Goal: Task Accomplishment & Management: Manage account settings

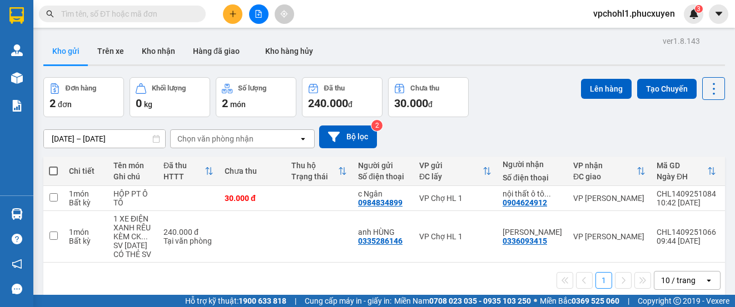
click at [150, 14] on input "text" at bounding box center [126, 14] width 131 height 12
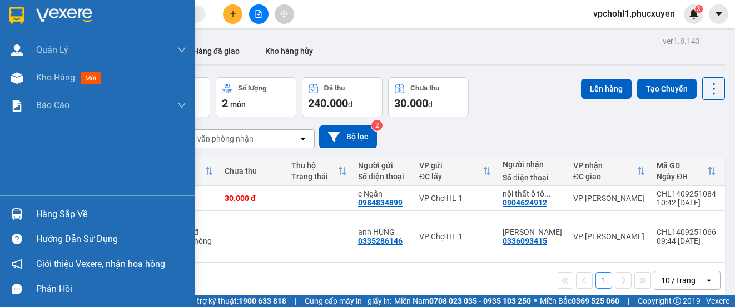
click at [31, 212] on div "Hàng sắp về" at bounding box center [97, 214] width 195 height 25
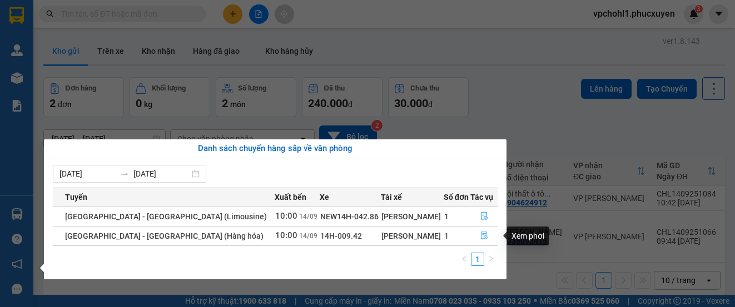
click at [480, 235] on icon "file-done" at bounding box center [484, 236] width 8 height 8
click at [480, 235] on main "ver 1.8.143 Kho gửi Trên xe Kho nhận Hàng đã giao Kho hàng hủy Đơn hàng 2 đơn K…" at bounding box center [367, 147] width 735 height 295
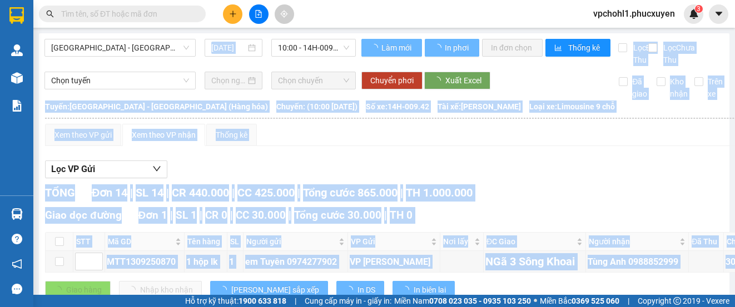
click at [538, 113] on span "Loại xe: Limousine 9 chỗ" at bounding box center [572, 107] width 86 height 12
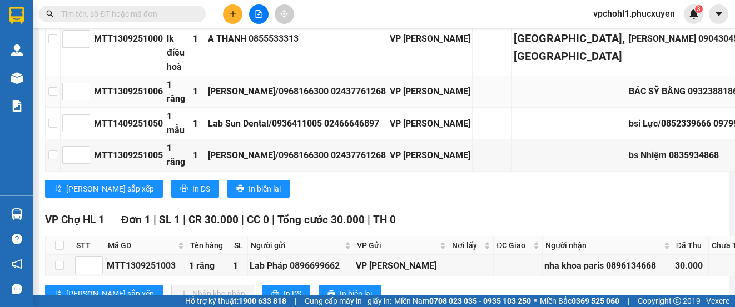
scroll to position [945, 0]
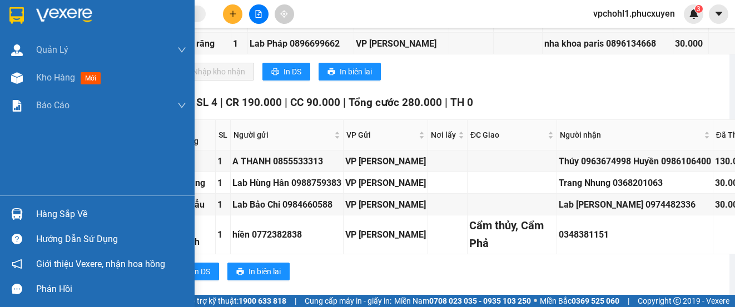
click at [45, 217] on div "Hàng sắp về" at bounding box center [111, 214] width 150 height 17
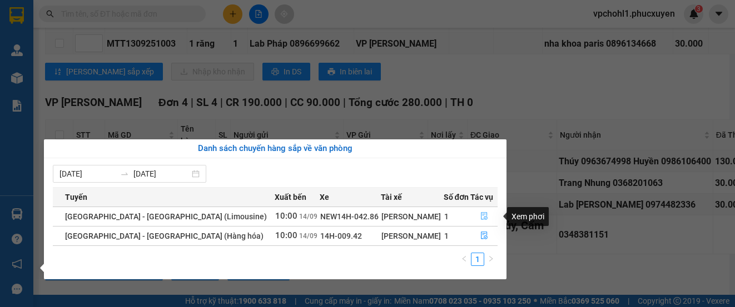
click at [481, 215] on icon "file-done" at bounding box center [484, 217] width 7 height 8
click at [479, 215] on div "VP Hạ Long Đơn 4 | SL 4 | CR 190.000 | CC 90.000 | Tổng cước 280.000 | TH 0 STT…" at bounding box center [538, 192] width 987 height 195
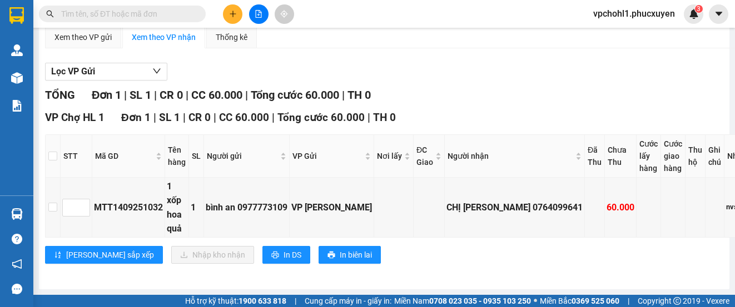
scroll to position [119, 38]
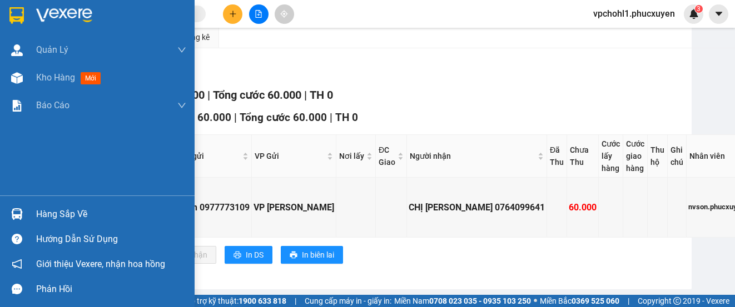
click at [41, 218] on div "Hàng sắp về" at bounding box center [111, 214] width 150 height 17
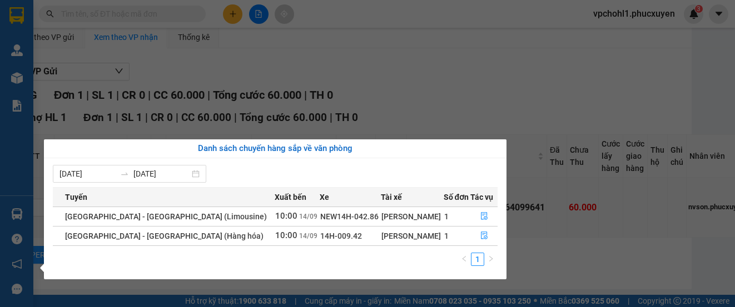
click at [541, 242] on section "Kết quả tìm kiếm ( 0 ) Bộ lọc No Data vpchohl1.phucxuyen 3 Quản Lý Quản lý giao…" at bounding box center [367, 153] width 735 height 307
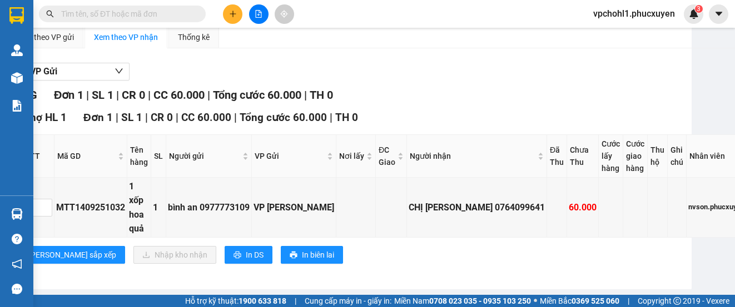
scroll to position [119, 0]
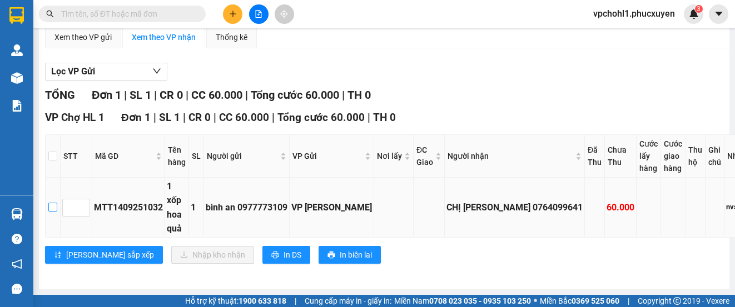
click at [51, 203] on input "checkbox" at bounding box center [52, 207] width 9 height 9
checkbox input "true"
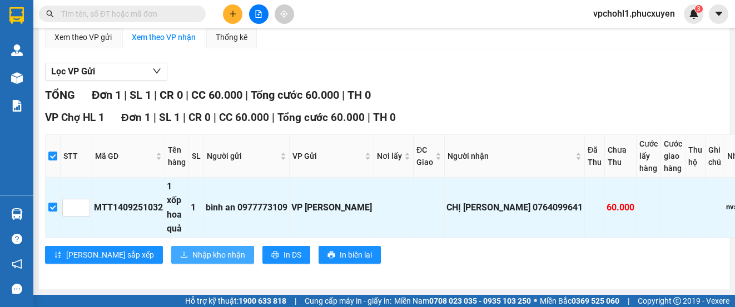
drag, startPoint x: 171, startPoint y: 246, endPoint x: 162, endPoint y: 232, distance: 16.5
click at [192, 249] on span "Nhập kho nhận" at bounding box center [218, 255] width 53 height 12
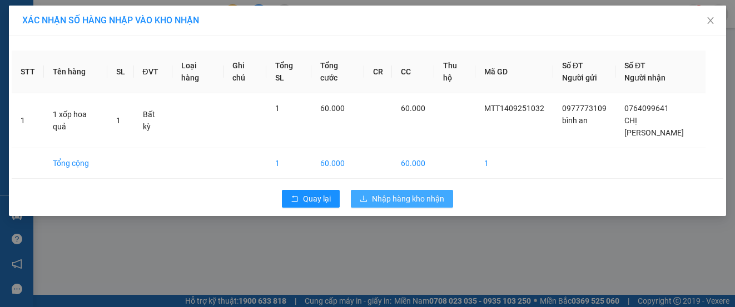
click at [380, 193] on span "Nhập hàng kho nhận" at bounding box center [408, 199] width 72 height 12
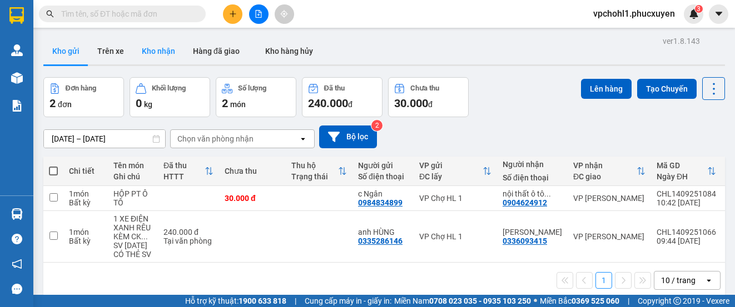
click at [150, 52] on button "Kho nhận" at bounding box center [158, 51] width 51 height 27
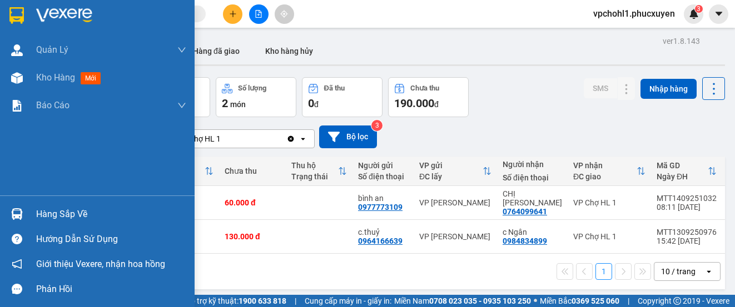
click at [31, 215] on div "Hàng sắp về" at bounding box center [97, 214] width 195 height 25
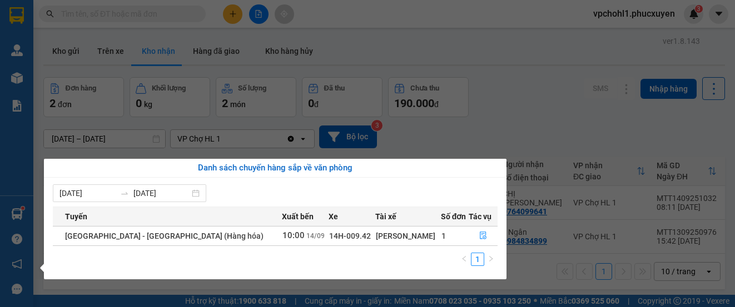
click at [541, 276] on section "Kết quả tìm kiếm ( 0 ) Bộ lọc No Data vpchohl1.phucxuyen 3 Quản Lý Quản lý giao…" at bounding box center [367, 153] width 735 height 307
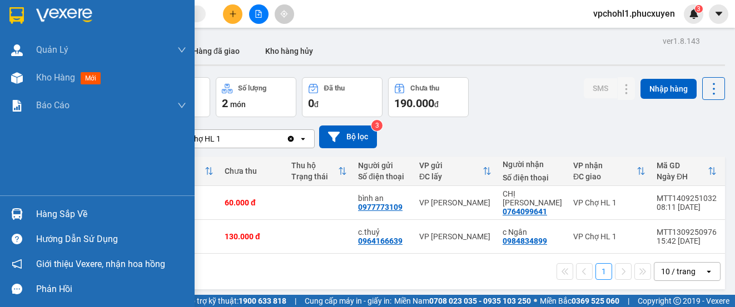
click at [51, 217] on div "Hàng sắp về" at bounding box center [111, 214] width 150 height 17
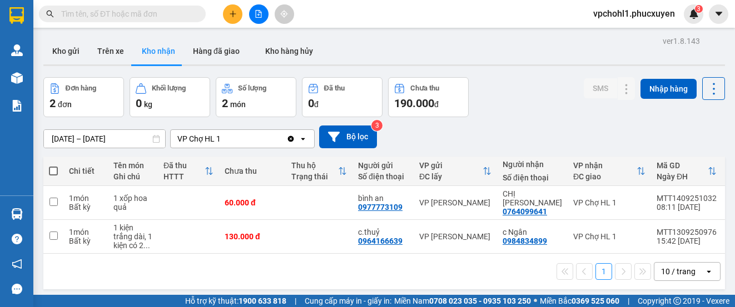
click at [528, 274] on section "Kết quả tìm kiếm ( 0 ) Bộ lọc No Data vpchohl1.phucxuyen 3 Quản Lý Quản lý giao…" at bounding box center [367, 153] width 735 height 307
click at [67, 51] on button "Kho gửi" at bounding box center [65, 51] width 45 height 27
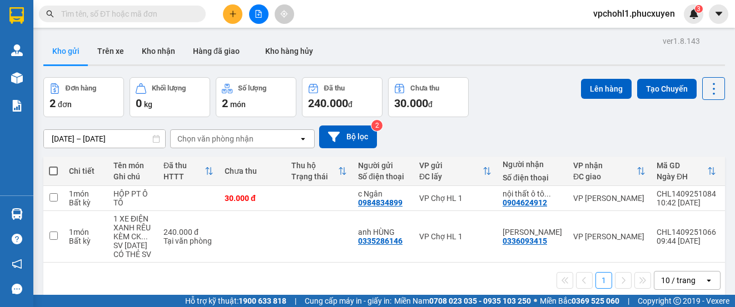
click at [127, 12] on input "text" at bounding box center [126, 14] width 131 height 12
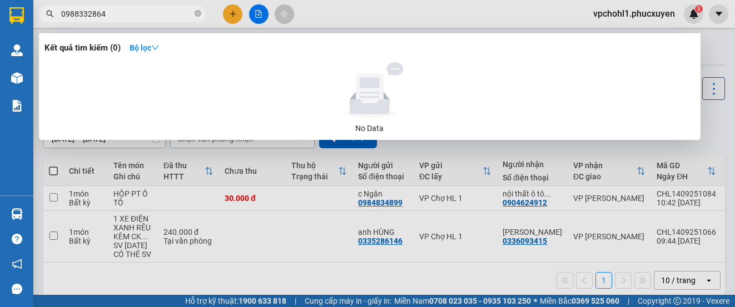
type input "0988332864"
click at [239, 11] on div at bounding box center [367, 153] width 735 height 307
click at [239, 11] on button at bounding box center [232, 13] width 19 height 19
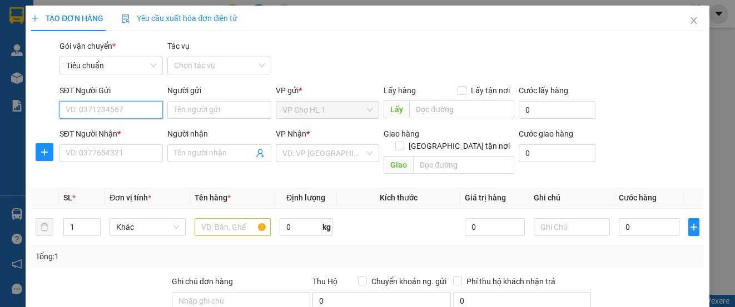
click at [88, 113] on input "SĐT Người Gửi" at bounding box center [110, 110] width 103 height 18
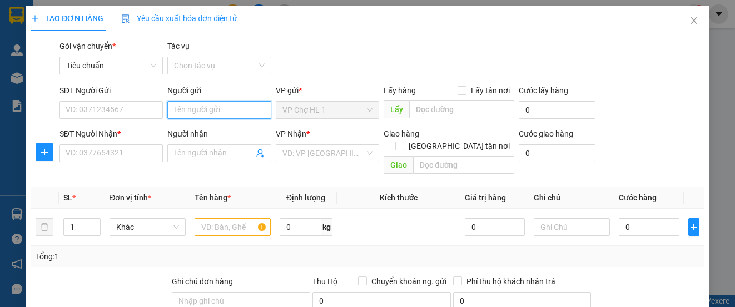
click at [180, 111] on input "Người gửi" at bounding box center [218, 110] width 103 height 18
type input "chả mực kim"
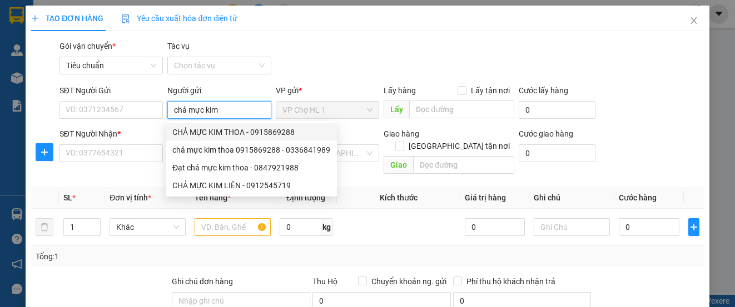
click at [196, 132] on div "CHẢ MỰC KIM THOA - 0915869288" at bounding box center [251, 132] width 158 height 12
type input "0915869288"
type input "CHẢ MỰC KIM THOA"
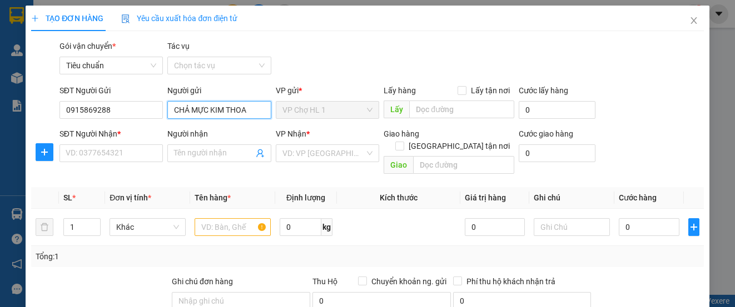
click at [180, 108] on input "CHẢ MỰC KIM THOA" at bounding box center [218, 110] width 103 height 18
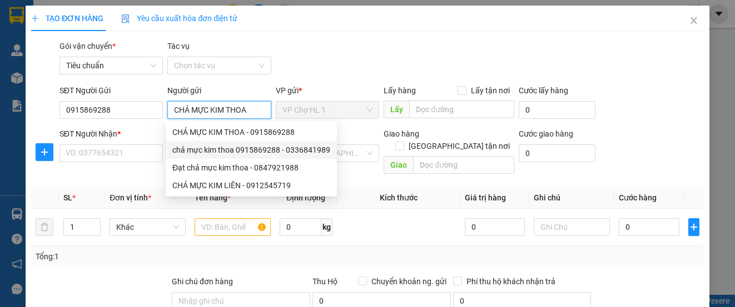
click at [220, 153] on div "chả mực kim thoa 0915869288 - 0336841989" at bounding box center [251, 150] width 158 height 12
type input "0336841989"
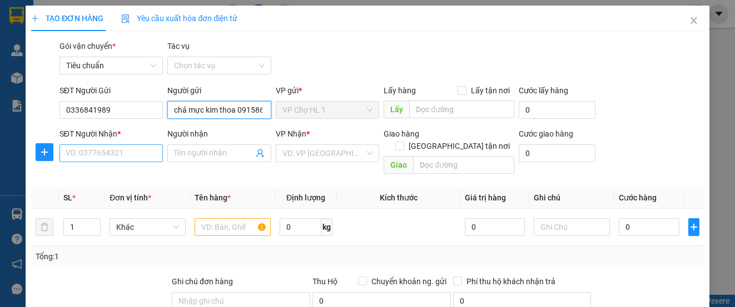
type input "chả mực kim thoa 0915869288"
click at [116, 158] on input "SĐT Người Nhận *" at bounding box center [110, 154] width 103 height 18
type input "0988332864"
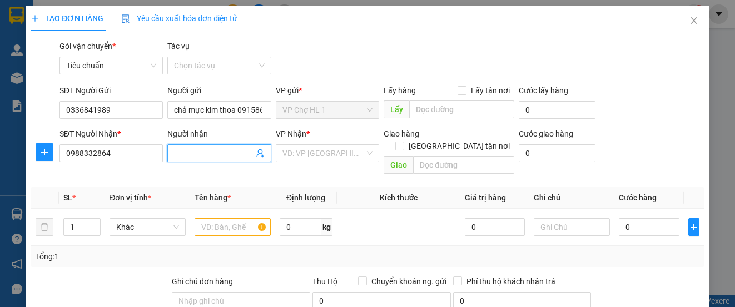
click at [196, 155] on input "Người nhận" at bounding box center [213, 153] width 79 height 12
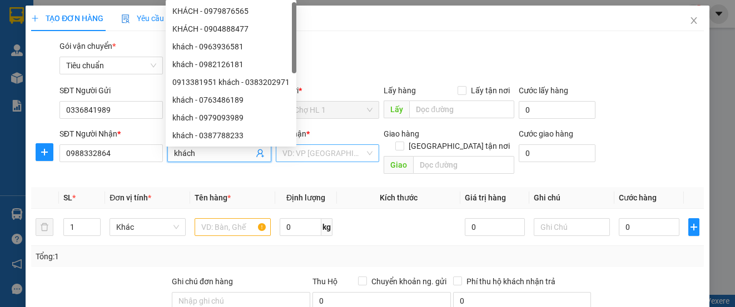
type input "khách"
click at [325, 154] on input "search" at bounding box center [323, 153] width 82 height 17
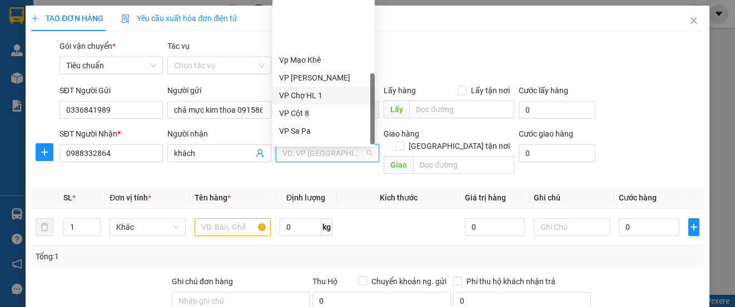
scroll to position [178, 0]
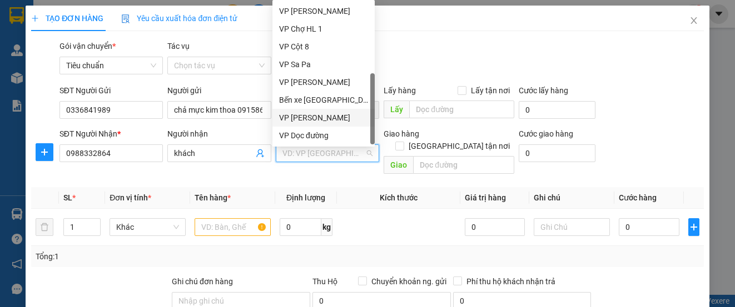
click at [333, 118] on div "VP [PERSON_NAME]" at bounding box center [323, 118] width 89 height 12
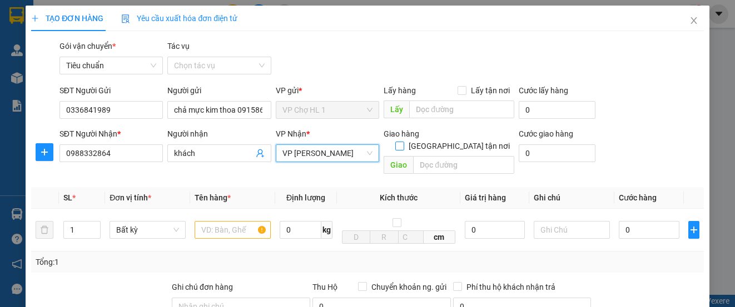
click at [404, 142] on span at bounding box center [399, 146] width 9 height 9
click at [403, 142] on input "[GEOGRAPHIC_DATA] tận nơi" at bounding box center [399, 146] width 8 height 8
checkbox input "true"
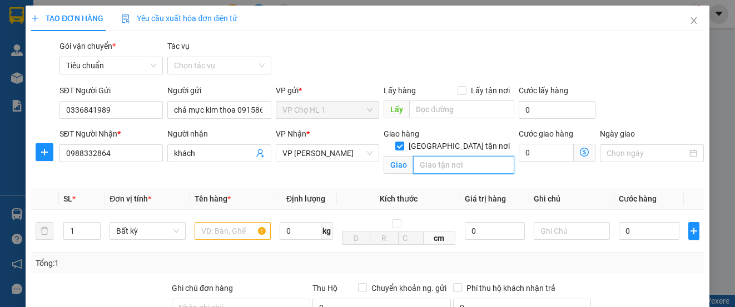
click at [444, 156] on input "text" at bounding box center [463, 165] width 101 height 18
type input "h"
type input "H3.2 FLC ĐẠI MỖ,NAM TỪ LIÊM,[GEOGRAPHIC_DATA]"
click at [211, 232] on input "text" at bounding box center [233, 231] width 76 height 18
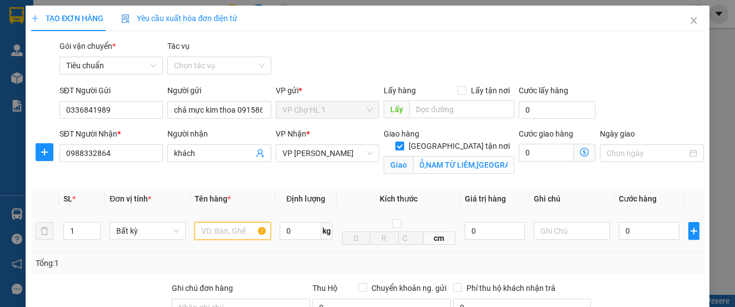
scroll to position [0, 0]
type input "XỐP CHẢ MỰC"
click at [660, 79] on div "Transit Pickup Surcharge Ids Transit Deliver Surcharge Ids Transit Deliver Surc…" at bounding box center [367, 252] width 672 height 425
click at [580, 151] on icon "dollar-circle" at bounding box center [584, 152] width 9 height 9
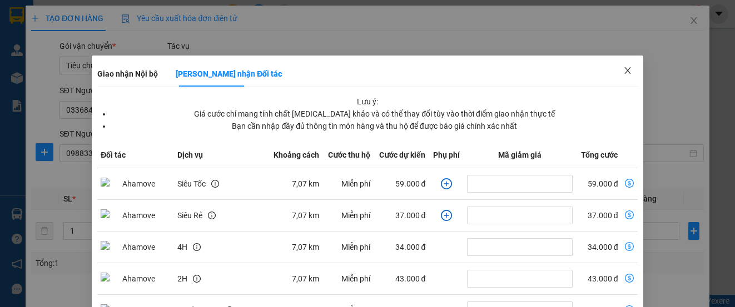
click at [623, 67] on icon "close" at bounding box center [627, 70] width 9 height 9
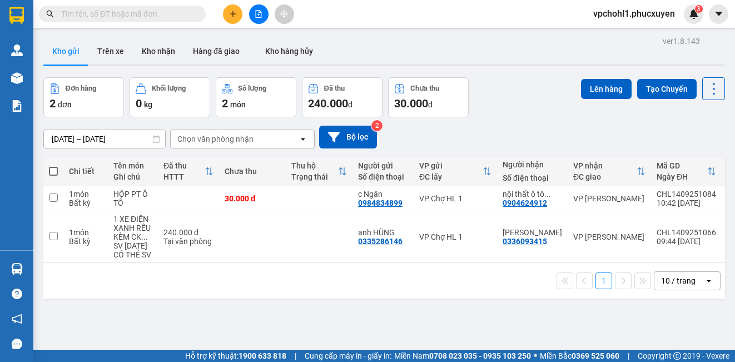
click at [260, 13] on icon "file-add" at bounding box center [259, 14] width 6 height 8
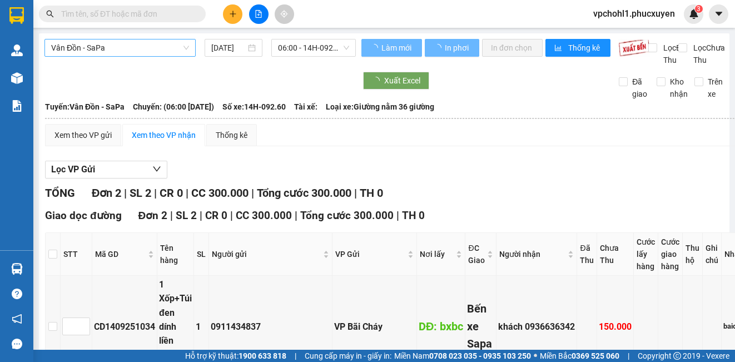
click at [150, 51] on span "Vân Đồn - SaPa" at bounding box center [120, 47] width 138 height 17
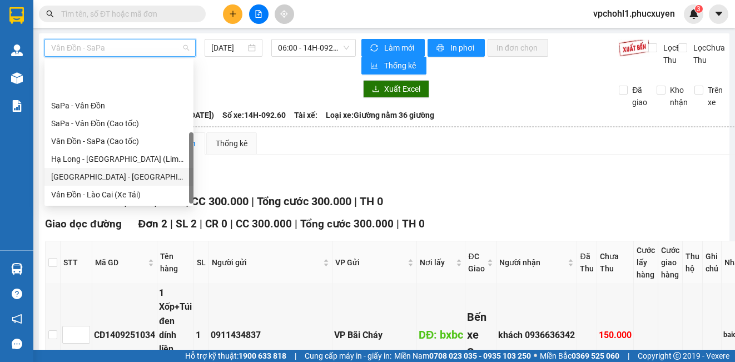
scroll to position [53, 0]
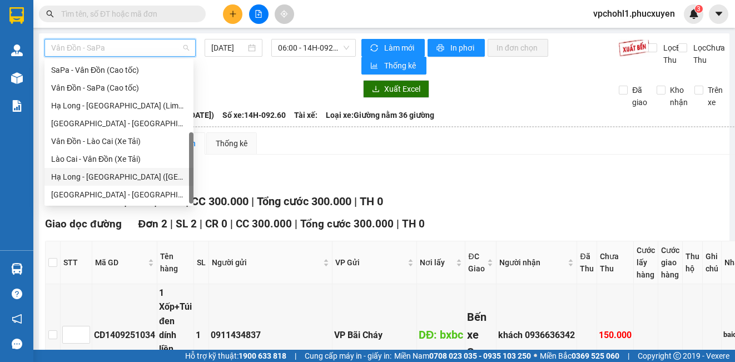
click at [138, 181] on div "Hạ Long - [GEOGRAPHIC_DATA] ([GEOGRAPHIC_DATA])" at bounding box center [119, 177] width 136 height 12
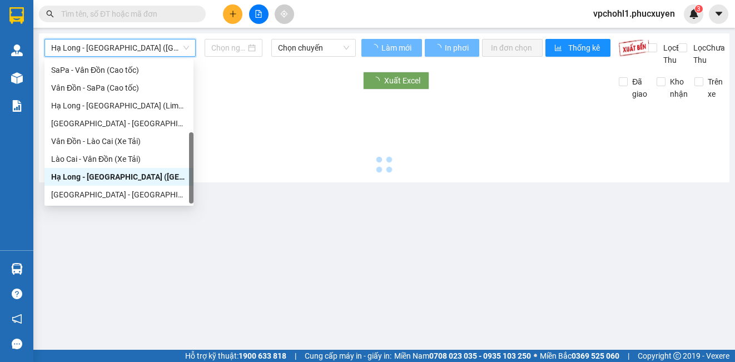
type input "[DATE]"
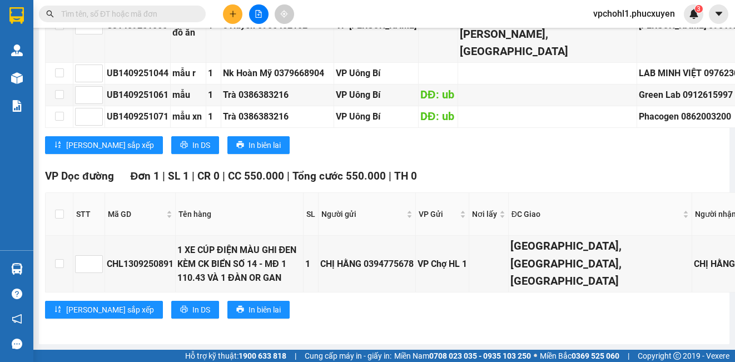
scroll to position [2007, 0]
click at [97, 14] on input "text" at bounding box center [126, 14] width 131 height 12
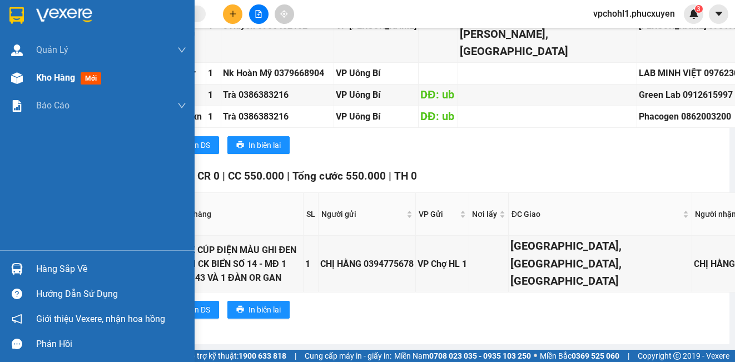
click at [37, 74] on span "Kho hàng" at bounding box center [55, 77] width 39 height 11
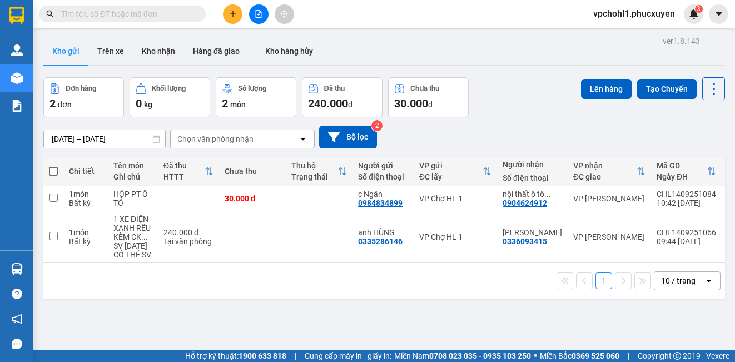
click at [231, 17] on icon "plus" at bounding box center [233, 14] width 8 height 8
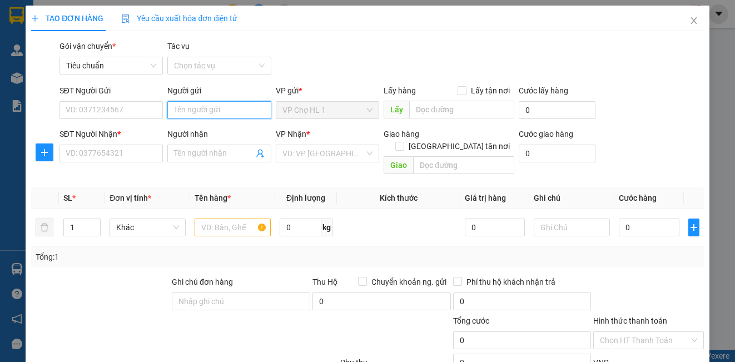
click at [196, 112] on input "Người gửi" at bounding box center [218, 110] width 103 height 18
type input "CHẢ MỰC KIM"
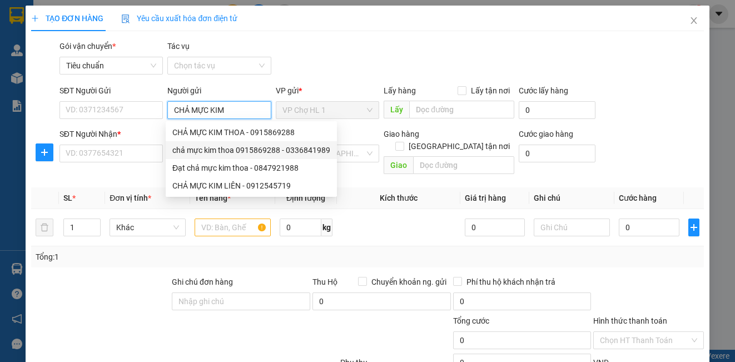
click at [202, 150] on div "chả mực kim thoa 0915869288 - 0336841989" at bounding box center [251, 150] width 158 height 12
type input "0336841989"
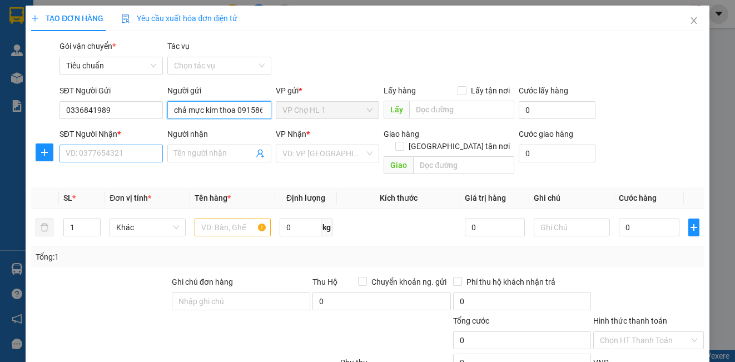
type input "chả mực kim thoa 0915869288"
click at [138, 155] on input "SĐT Người Nhận *" at bounding box center [110, 154] width 103 height 18
click at [220, 218] on input "text" at bounding box center [233, 227] width 76 height 18
type input "XỐP"
click at [141, 154] on input "SĐT Người Nhận *" at bounding box center [110, 154] width 103 height 18
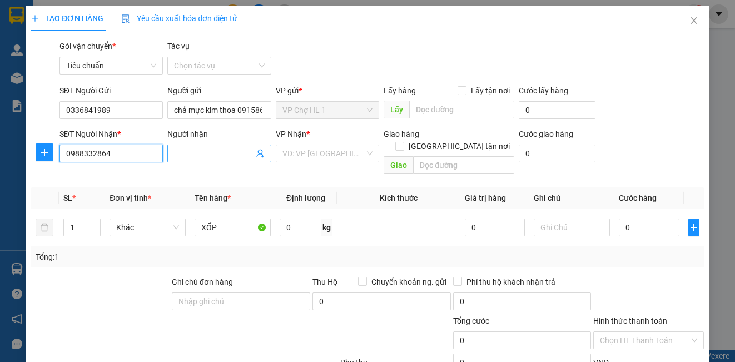
type input "0988332864"
click at [198, 151] on input "Người nhận" at bounding box center [213, 153] width 79 height 12
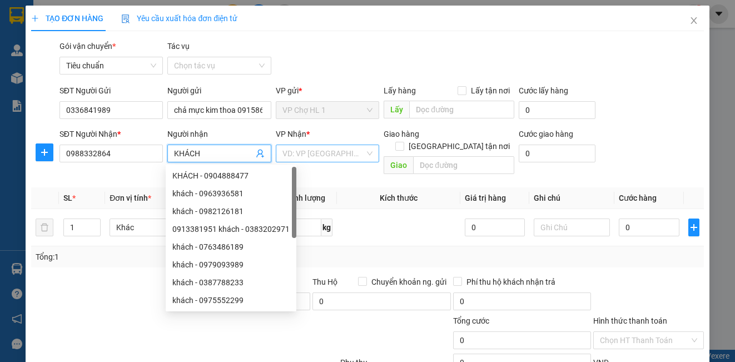
type input "KHÁCH"
click at [334, 159] on input "search" at bounding box center [323, 153] width 82 height 17
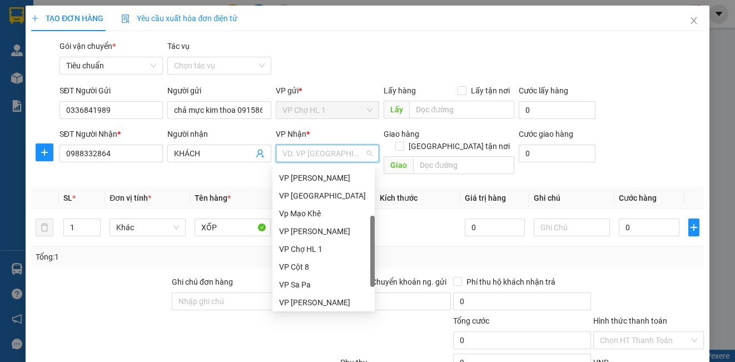
scroll to position [178, 0]
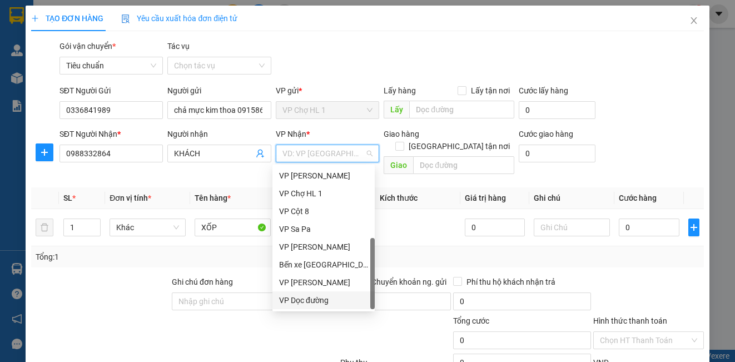
click at [315, 304] on div "VP Dọc đường" at bounding box center [323, 300] width 89 height 12
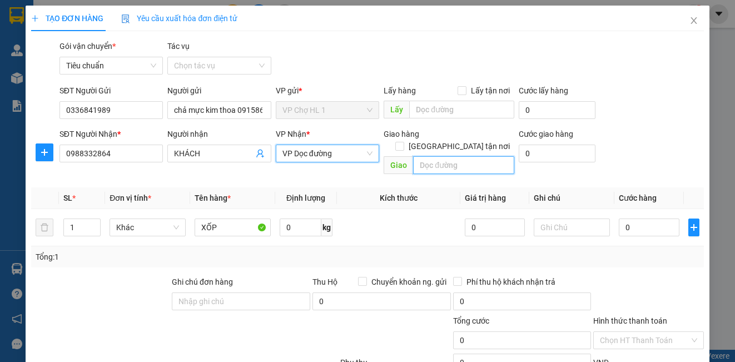
click at [443, 157] on input "text" at bounding box center [463, 165] width 101 height 18
type input "C"
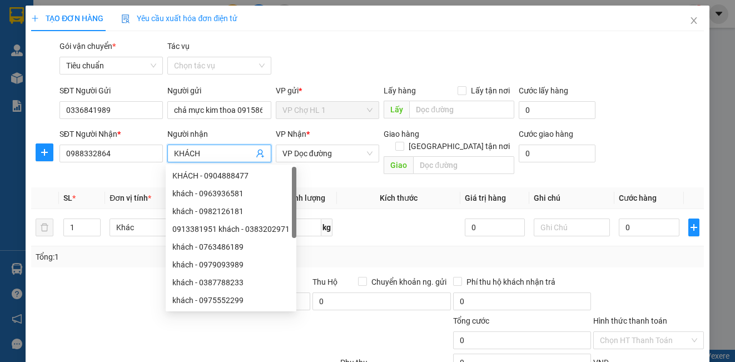
drag, startPoint x: 210, startPoint y: 152, endPoint x: 162, endPoint y: 154, distance: 48.4
click at [162, 154] on div "SĐT Người Nhận * 0988332864 Người nhận KHÁCH VP Nhận * VP Dọc đường Giao hàng […" at bounding box center [381, 153] width 649 height 51
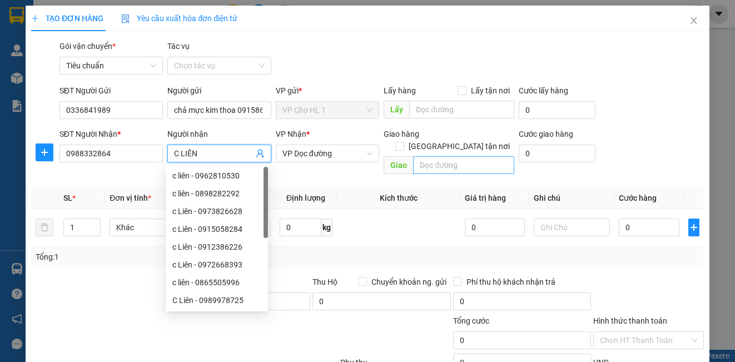
type input "C LIÊN"
click at [434, 157] on input "text" at bounding box center [463, 165] width 101 height 18
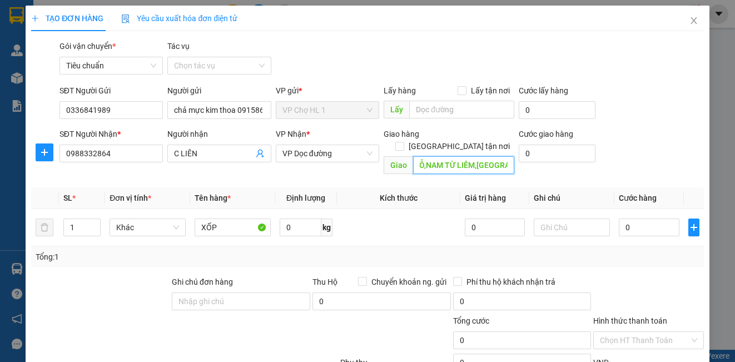
scroll to position [0, 56]
type input "H3.2 FLC ĐẠI MỖ,NAM TỪ LIÊM,[GEOGRAPHIC_DATA]"
drag, startPoint x: 632, startPoint y: 141, endPoint x: 585, endPoint y: 184, distance: 63.3
click at [630, 141] on div "SĐT Người Nhận * 0988332864 Người nhận C LIÊN VP Nhận * VP Dọc đường Giao hàng …" at bounding box center [381, 153] width 649 height 51
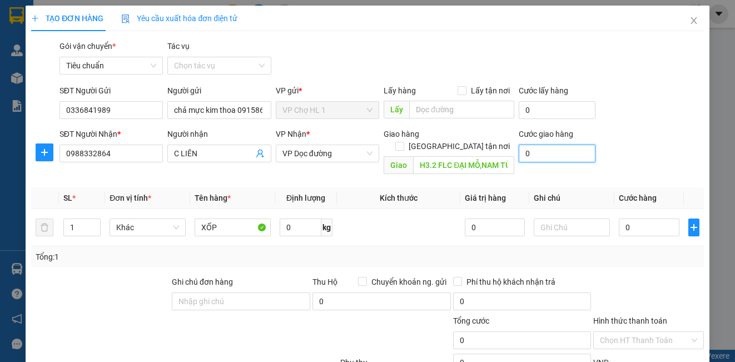
click at [542, 145] on input "0" at bounding box center [557, 154] width 77 height 18
type input "6"
type input "60"
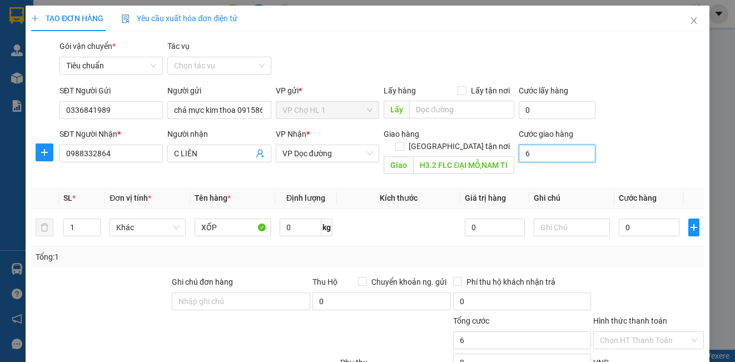
type input "60"
type input "60.000"
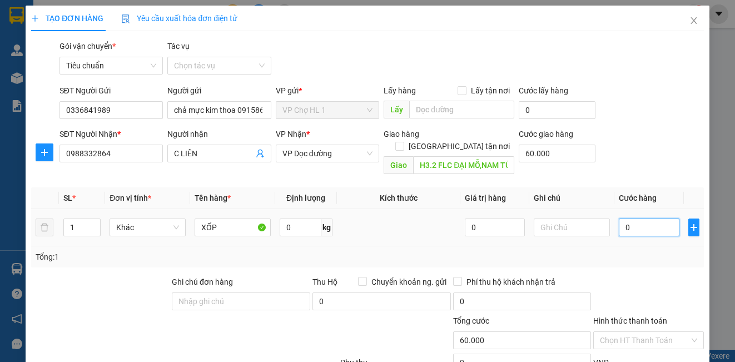
click at [640, 219] on input "0" at bounding box center [649, 227] width 61 height 18
type input "7"
type input "60.007"
type input "70"
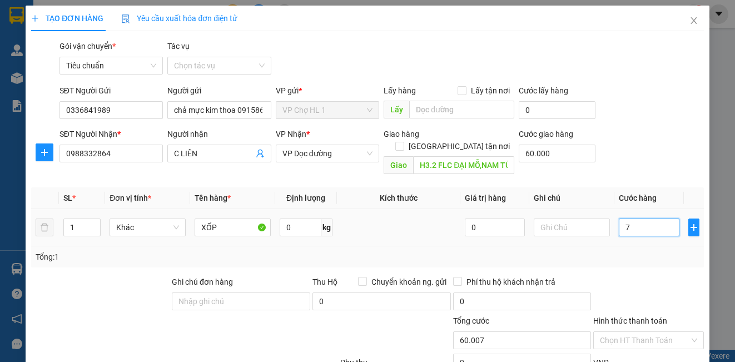
type input "60.070"
type input "70.000"
type input "130.000"
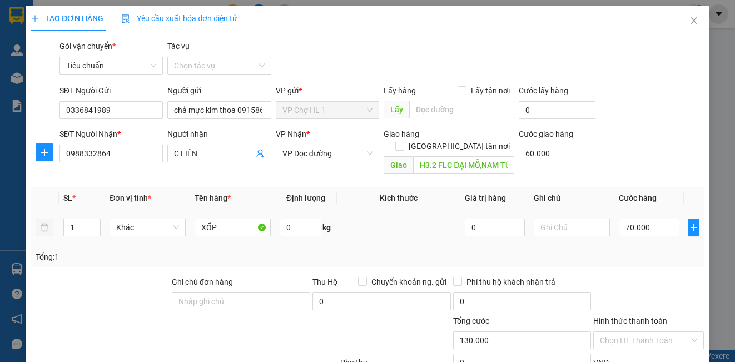
click at [613, 122] on div "SĐT Người Gửi 0336841989 Người gửi chả mực kim thoa 0915869288 VP gửi * VP Chợ …" at bounding box center [381, 103] width 649 height 39
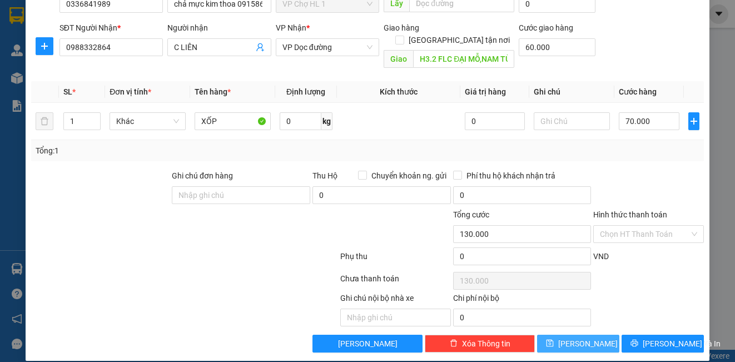
click at [570, 337] on button "[PERSON_NAME]" at bounding box center [578, 344] width 82 height 18
type input "0"
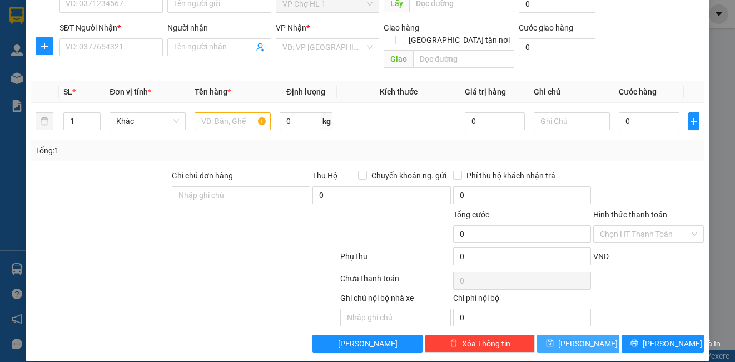
click at [554, 339] on icon "save" at bounding box center [550, 343] width 8 height 8
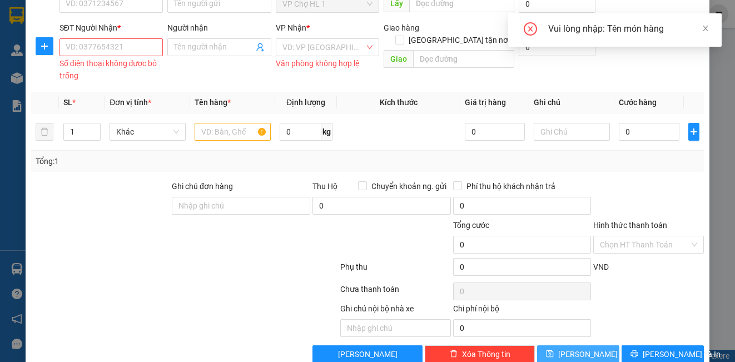
scroll to position [0, 0]
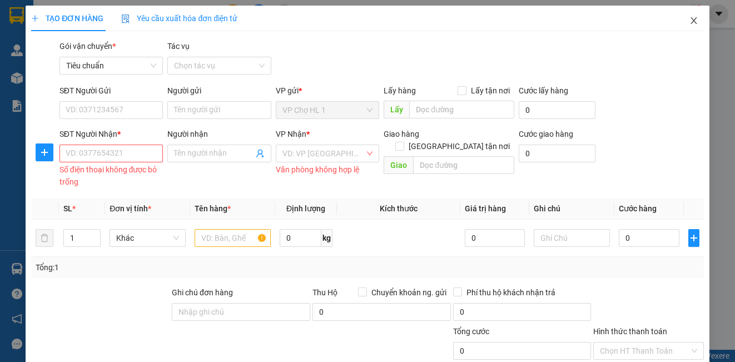
click at [689, 19] on icon "close" at bounding box center [693, 20] width 9 height 9
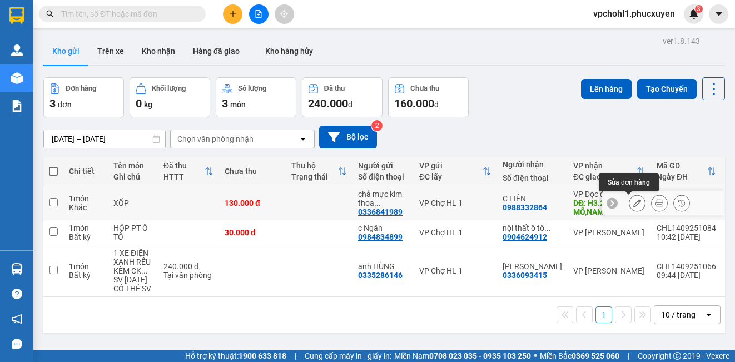
click at [633, 201] on icon at bounding box center [637, 203] width 8 height 8
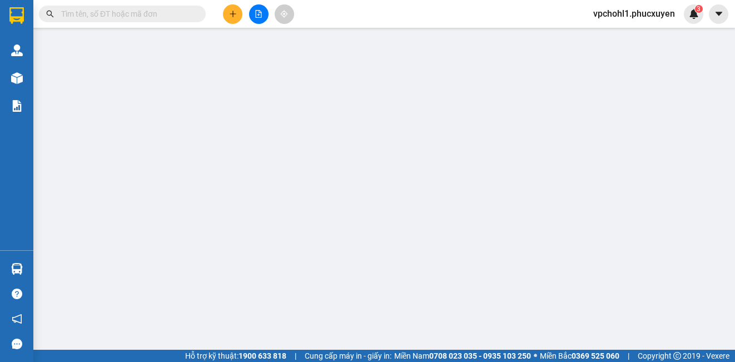
type input "0336841989"
type input "chả mực kim thoa 0915869288"
type input "0988332864"
type input "C LIÊN"
type input "H3.2 FLC ĐẠI MỖ,NAM TỪ LIÊM,[GEOGRAPHIC_DATA]"
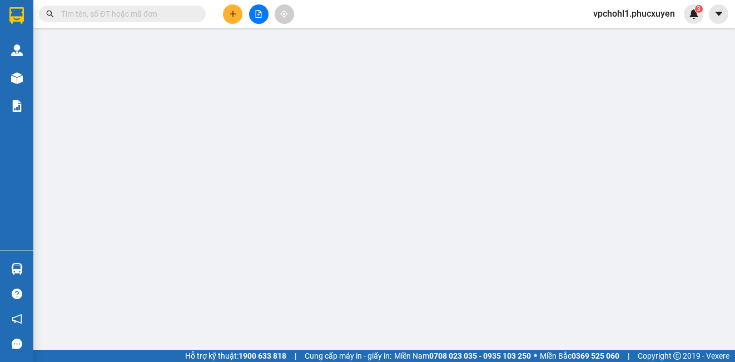
type input "60.000"
type input "130.000"
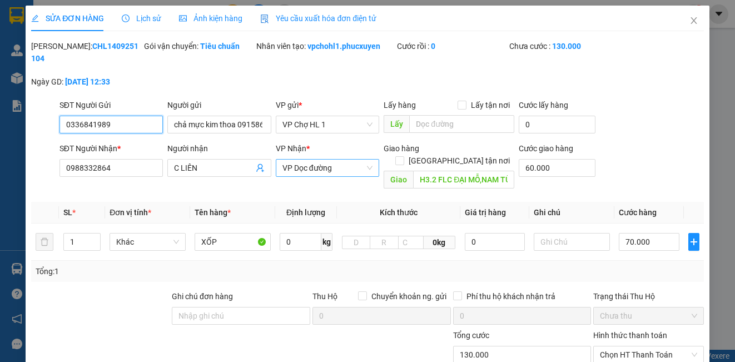
click at [321, 169] on span "VP Dọc đường" at bounding box center [327, 168] width 90 height 17
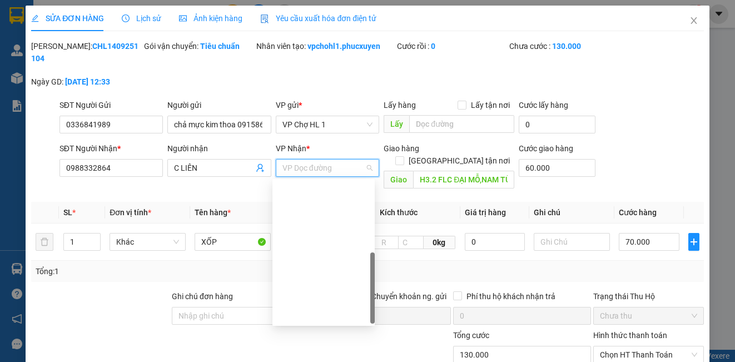
scroll to position [178, 0]
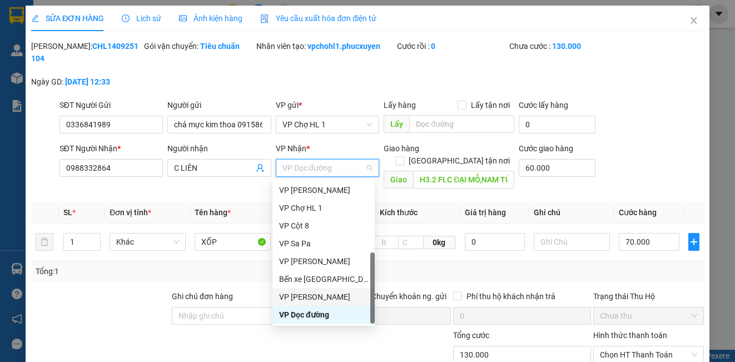
click at [332, 296] on div "VP [PERSON_NAME]" at bounding box center [323, 297] width 89 height 12
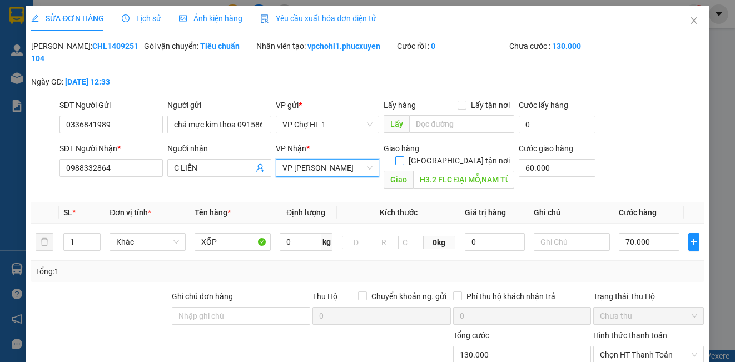
click at [403, 156] on input "[GEOGRAPHIC_DATA] tận nơi" at bounding box center [399, 160] width 8 height 8
checkbox input "true"
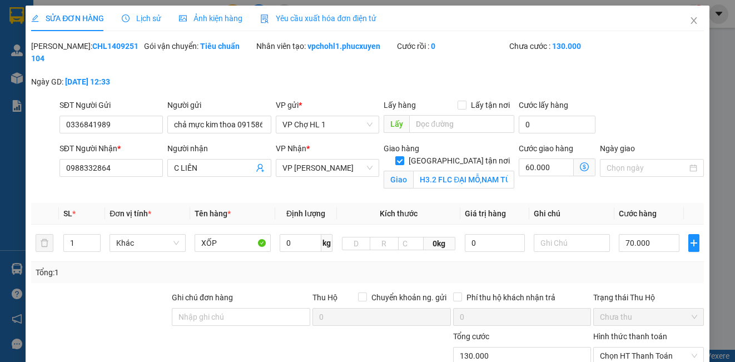
click at [580, 166] on icon "dollar-circle" at bounding box center [584, 166] width 9 height 9
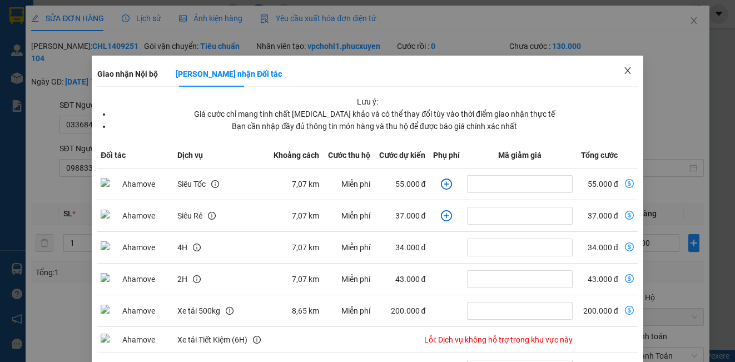
click at [624, 71] on icon "close" at bounding box center [627, 70] width 6 height 7
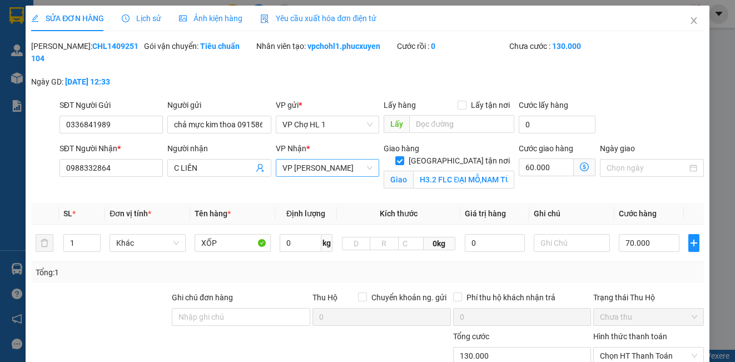
click at [336, 169] on span "VP [PERSON_NAME]" at bounding box center [327, 168] width 90 height 17
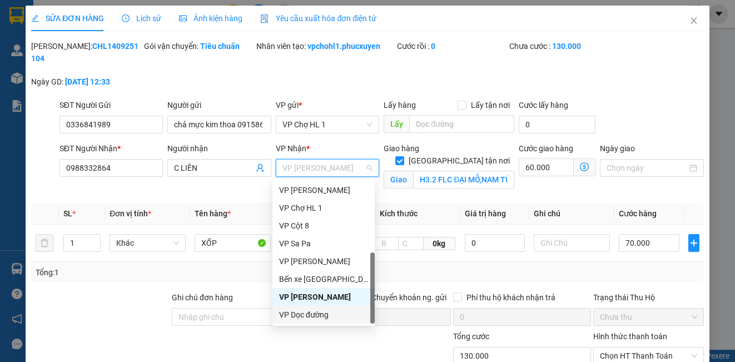
click at [319, 318] on div "VP Dọc đường" at bounding box center [323, 315] width 89 height 12
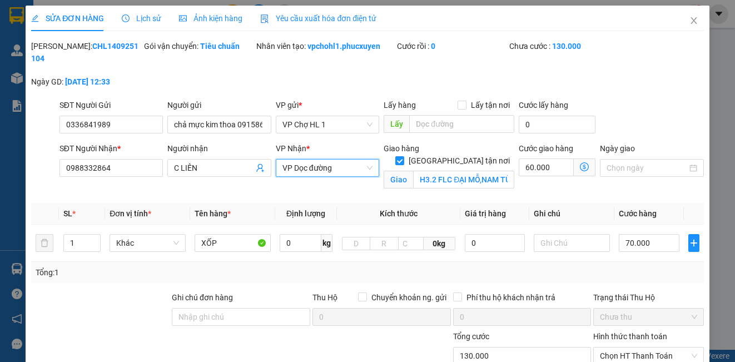
scroll to position [134, 0]
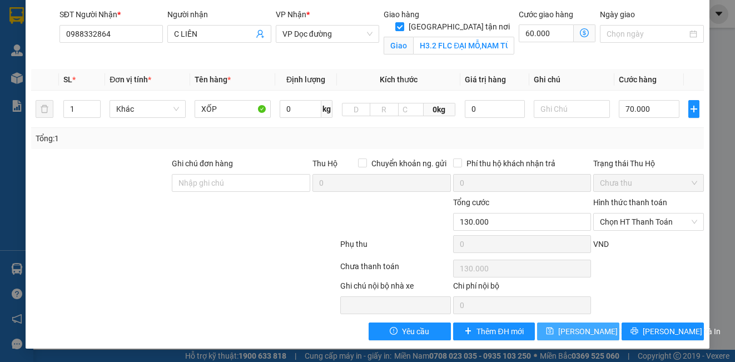
click at [564, 334] on span "[PERSON_NAME] thay đổi" at bounding box center [602, 331] width 89 height 12
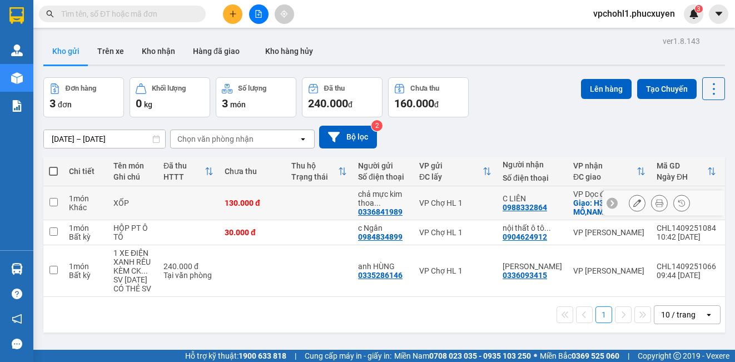
click at [51, 201] on input "checkbox" at bounding box center [53, 202] width 8 height 8
checkbox input "true"
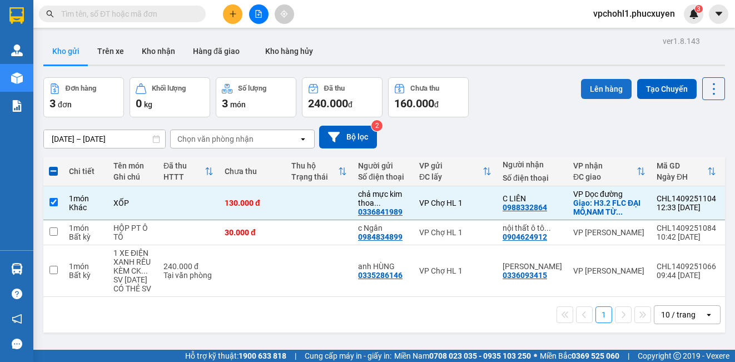
click at [608, 94] on button "Lên hàng" at bounding box center [606, 89] width 51 height 20
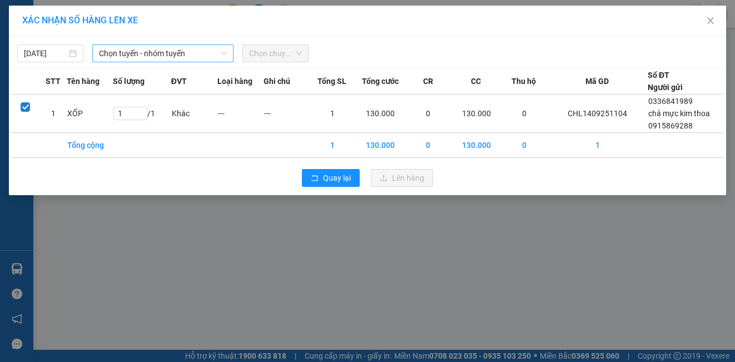
click at [130, 53] on span "Chọn tuyến - nhóm tuyến" at bounding box center [163, 53] width 128 height 17
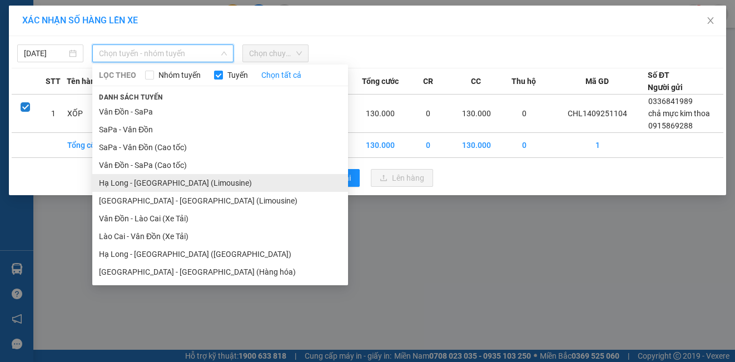
click at [160, 182] on li "Hạ Long - [GEOGRAPHIC_DATA] (Limousine)" at bounding box center [220, 183] width 256 height 18
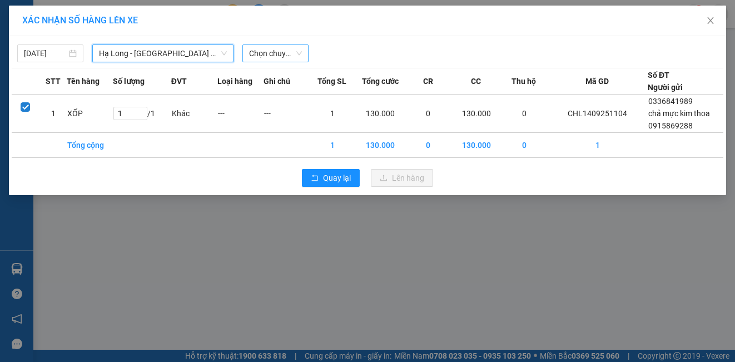
click at [259, 52] on span "Chọn chuyến" at bounding box center [275, 53] width 53 height 17
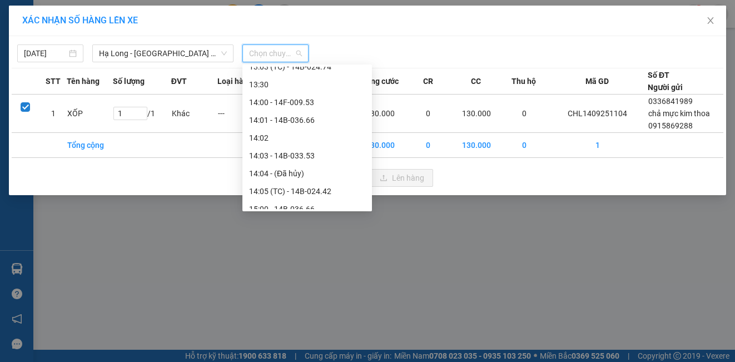
scroll to position [612, 0]
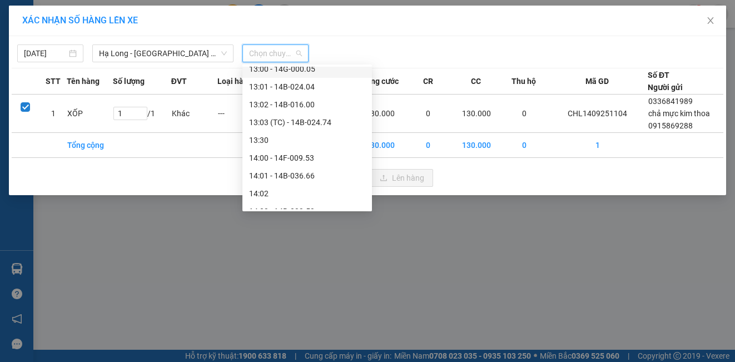
click at [302, 69] on div "13:00 - 14G-000.05" at bounding box center [307, 69] width 116 height 12
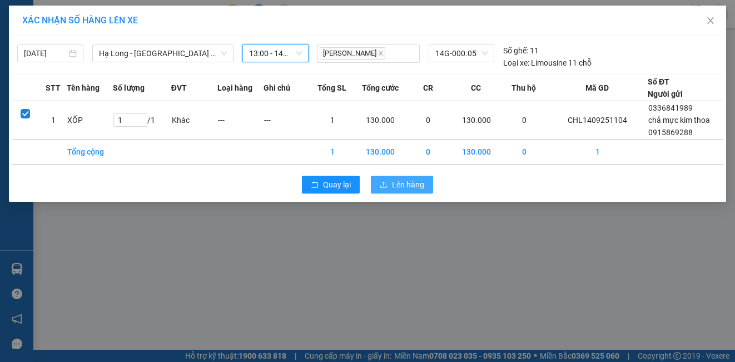
click at [394, 184] on span "Lên hàng" at bounding box center [408, 184] width 32 height 12
